Goal: Information Seeking & Learning: Learn about a topic

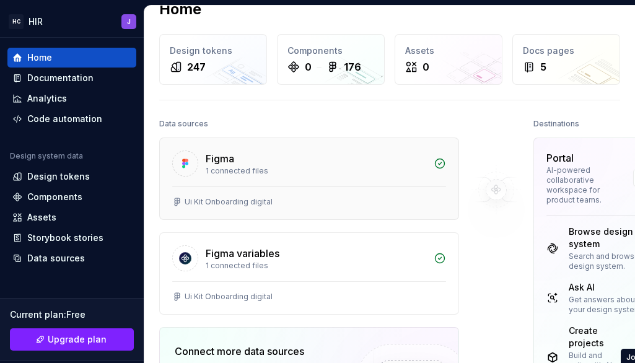
scroll to position [22, 0]
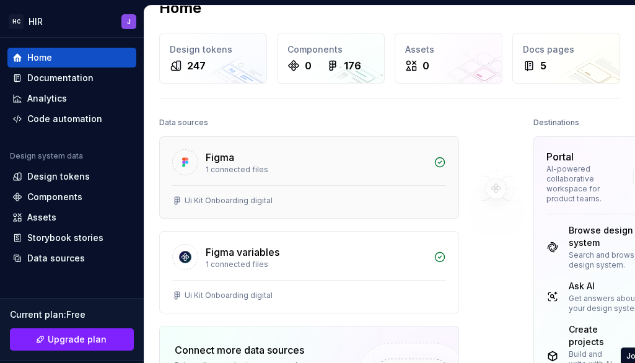
click at [381, 164] on div "Figma" at bounding box center [316, 157] width 220 height 15
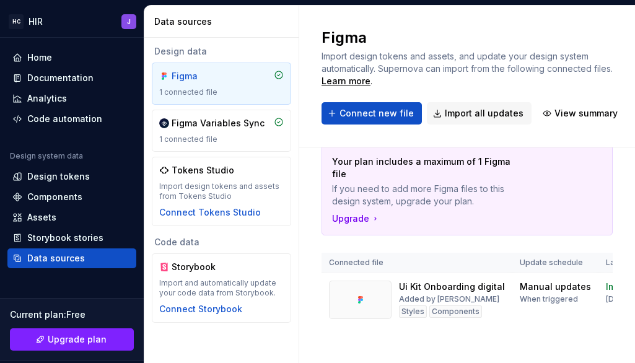
scroll to position [35, 0]
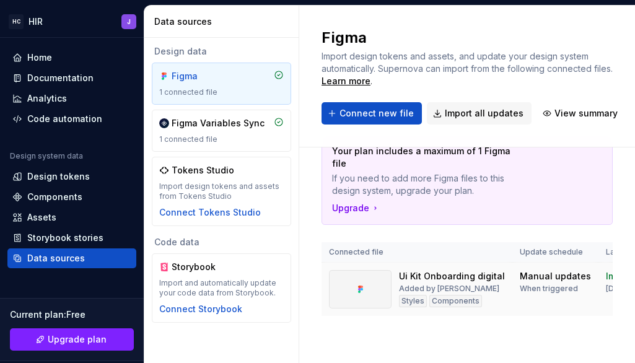
click at [352, 296] on div at bounding box center [360, 289] width 63 height 38
click at [440, 282] on div "Ui Kit Onboarding digital" at bounding box center [452, 276] width 106 height 12
click at [440, 281] on div "Ui Kit Onboarding digital" at bounding box center [452, 276] width 106 height 12
click at [372, 281] on div at bounding box center [360, 289] width 63 height 38
drag, startPoint x: 398, startPoint y: 248, endPoint x: 390, endPoint y: 217, distance: 31.6
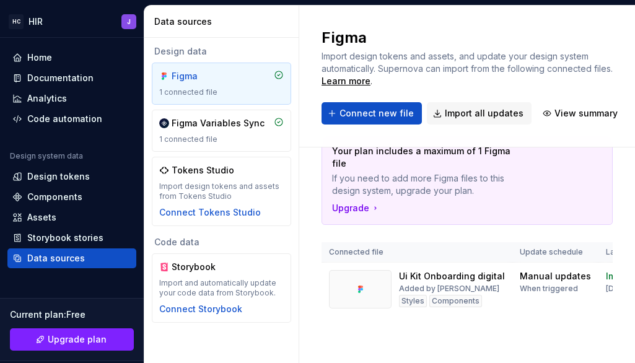
click at [398, 248] on th "Connected file" at bounding box center [416, 252] width 191 height 20
click at [235, 130] on div "Figma Variables Sync 1 connected file" at bounding box center [221, 130] width 124 height 27
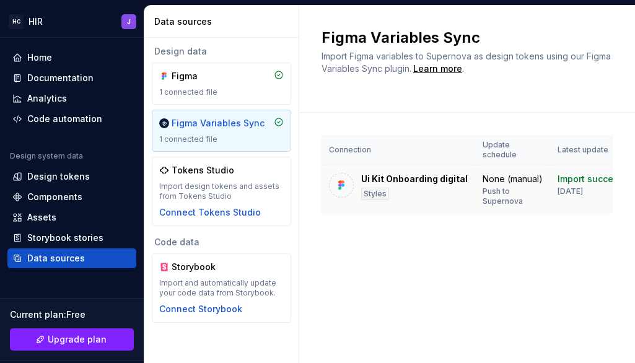
click at [442, 173] on div "Ui Kit Onboarding digital" at bounding box center [414, 179] width 107 height 12
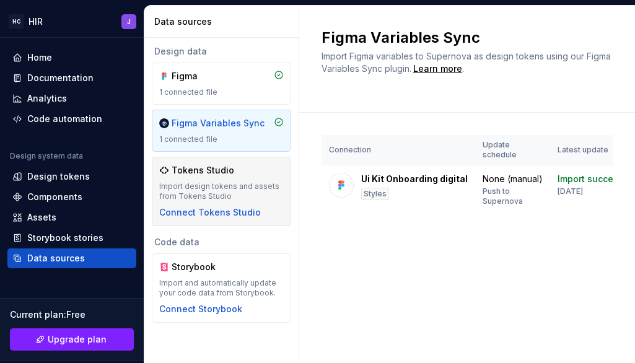
click at [190, 170] on div "Tokens Studio" at bounding box center [203, 170] width 63 height 12
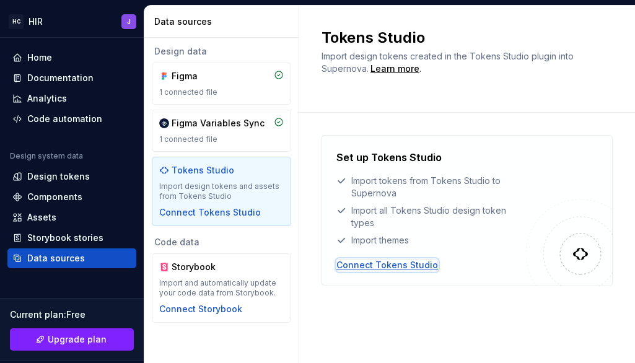
click at [398, 264] on div "Connect Tokens Studio" at bounding box center [387, 265] width 102 height 12
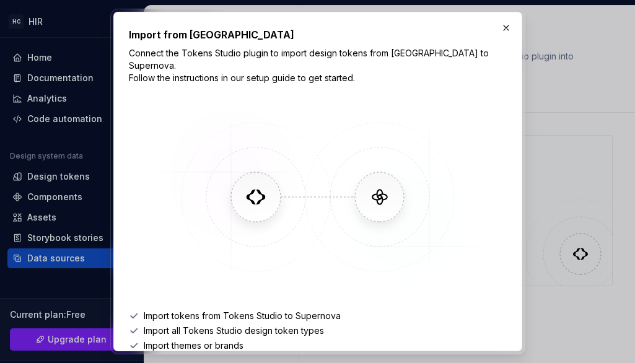
drag, startPoint x: 365, startPoint y: 180, endPoint x: 409, endPoint y: 181, distance: 44.6
click at [365, 180] on img at bounding box center [317, 197] width 359 height 186
click at [495, 28] on h2 "Import from Tokens Studio" at bounding box center [318, 34] width 378 height 15
click at [505, 25] on button "button" at bounding box center [505, 27] width 17 height 17
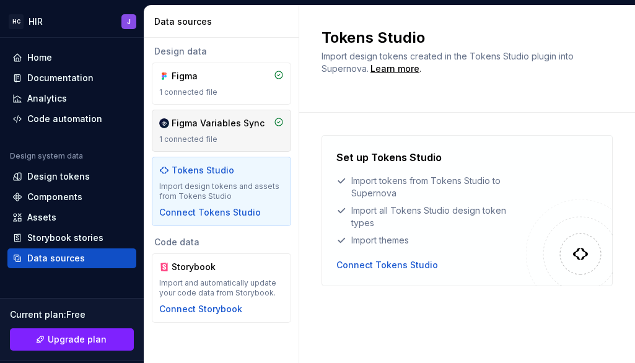
click at [193, 123] on div "Figma Variables Sync" at bounding box center [218, 123] width 93 height 12
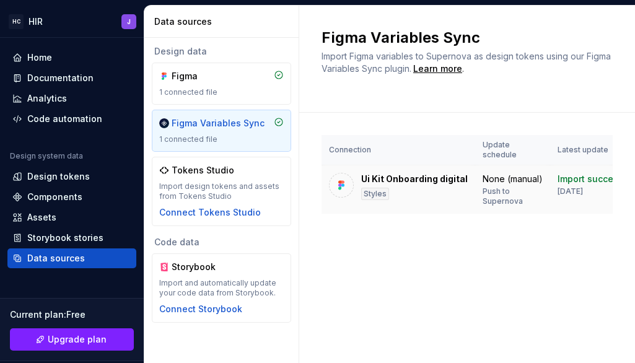
click at [375, 188] on div "Styles" at bounding box center [375, 194] width 28 height 12
drag, startPoint x: 433, startPoint y: 170, endPoint x: 601, endPoint y: 171, distance: 168.5
click at [434, 173] on div "Ui Kit Onboarding digital" at bounding box center [414, 179] width 107 height 12
click at [603, 173] on div "Import successful" at bounding box center [595, 179] width 77 height 12
click at [196, 89] on div "1 connected file" at bounding box center [221, 92] width 124 height 10
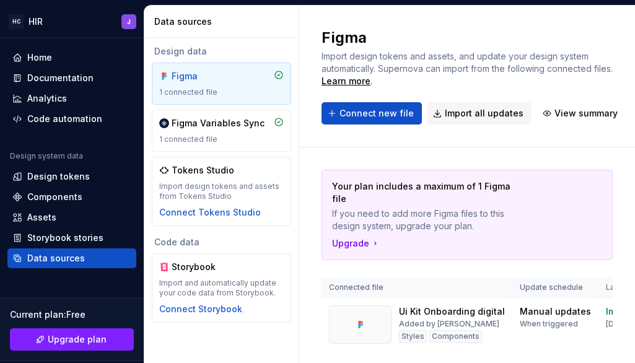
scroll to position [35, 0]
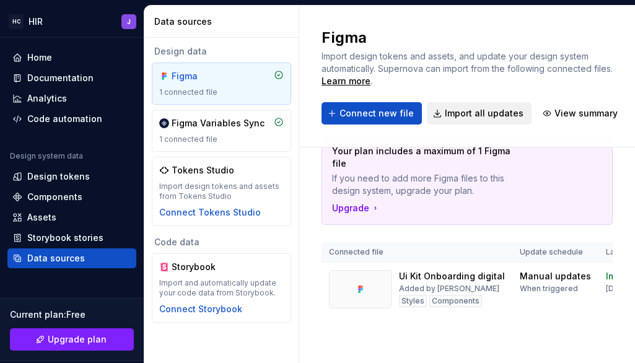
click at [460, 113] on span "Import all updates" at bounding box center [484, 113] width 79 height 12
click at [445, 115] on span "Import all updates" at bounding box center [484, 113] width 79 height 12
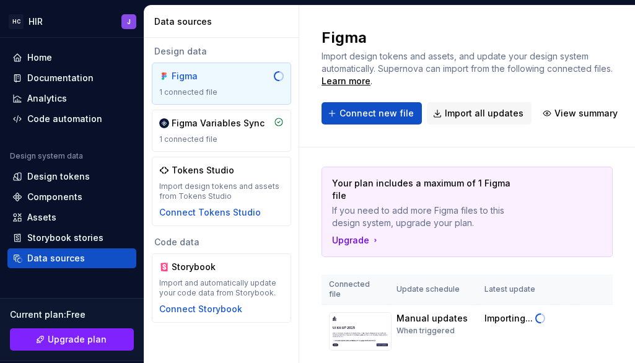
scroll to position [0, 0]
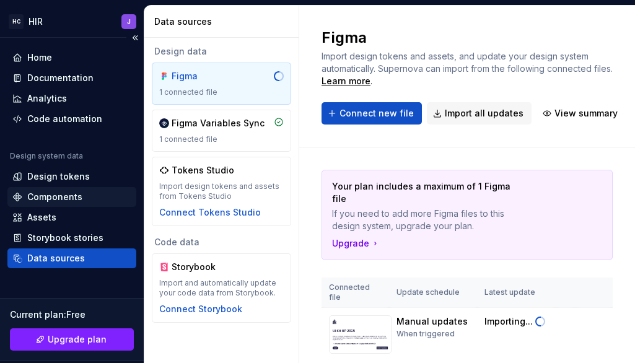
click at [39, 192] on div "Components" at bounding box center [54, 197] width 55 height 12
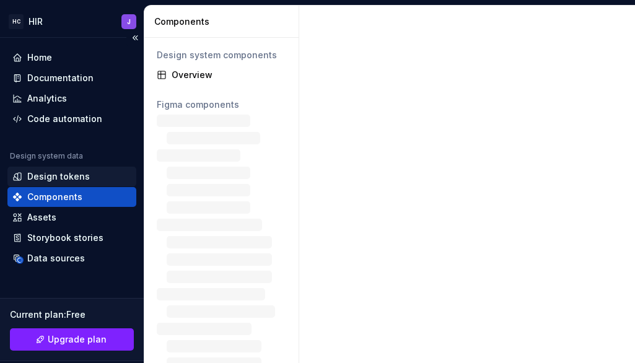
click at [46, 177] on div "Design tokens" at bounding box center [58, 176] width 63 height 12
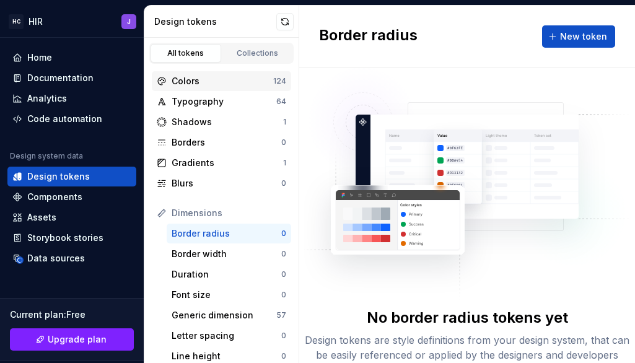
click at [187, 79] on div "Colors" at bounding box center [223, 81] width 102 height 12
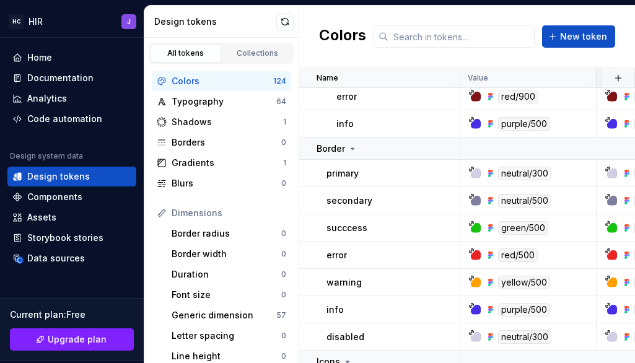
scroll to position [1630, 0]
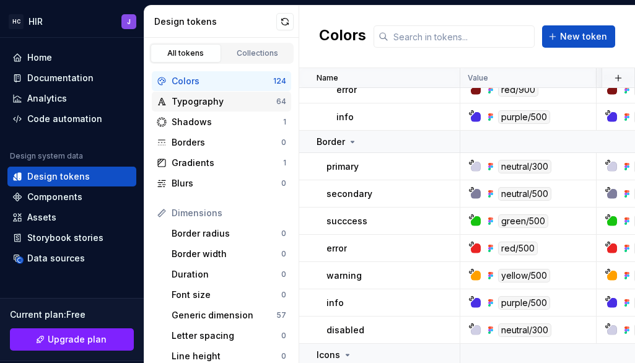
click at [219, 96] on div "Typography" at bounding box center [224, 101] width 105 height 12
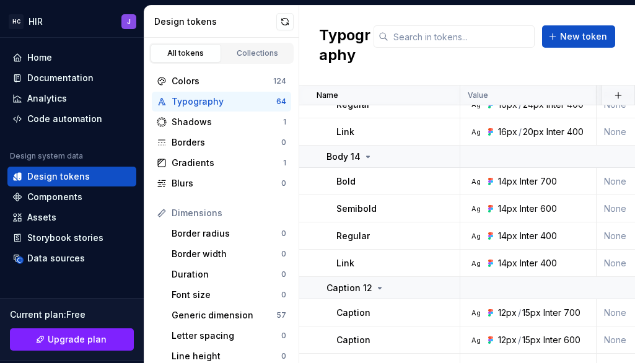
scroll to position [664, 0]
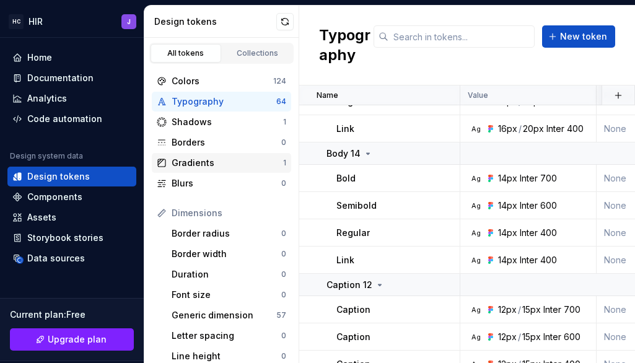
click at [219, 163] on div "Gradients" at bounding box center [227, 163] width 111 height 12
